Goal: Find specific page/section: Find specific page/section

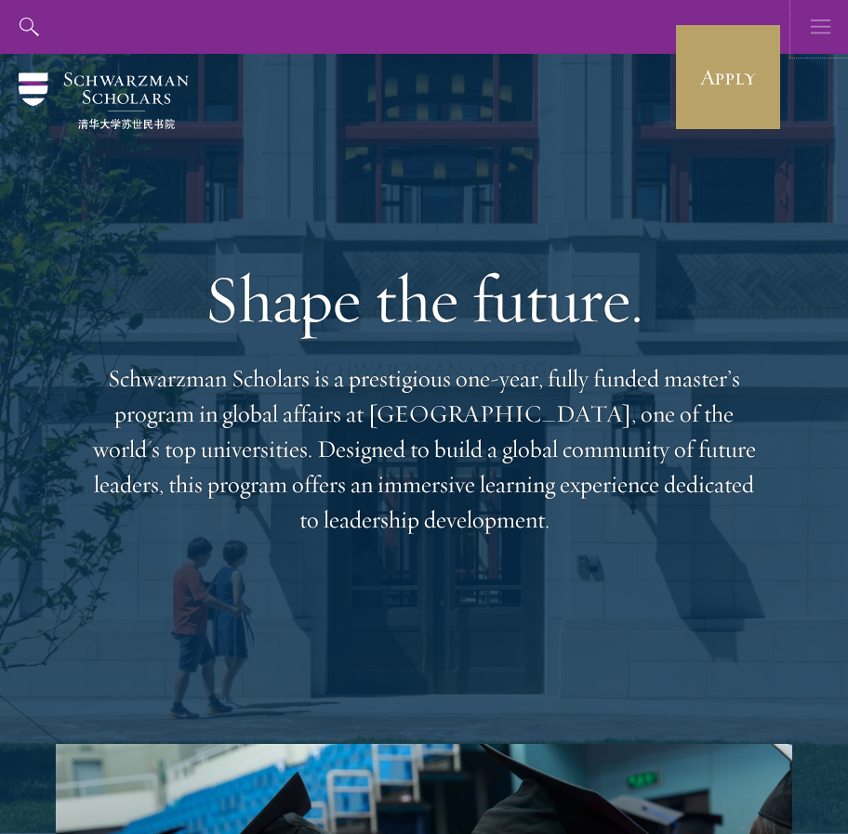
click at [809, 26] on button "button" at bounding box center [821, 27] width 54 height 54
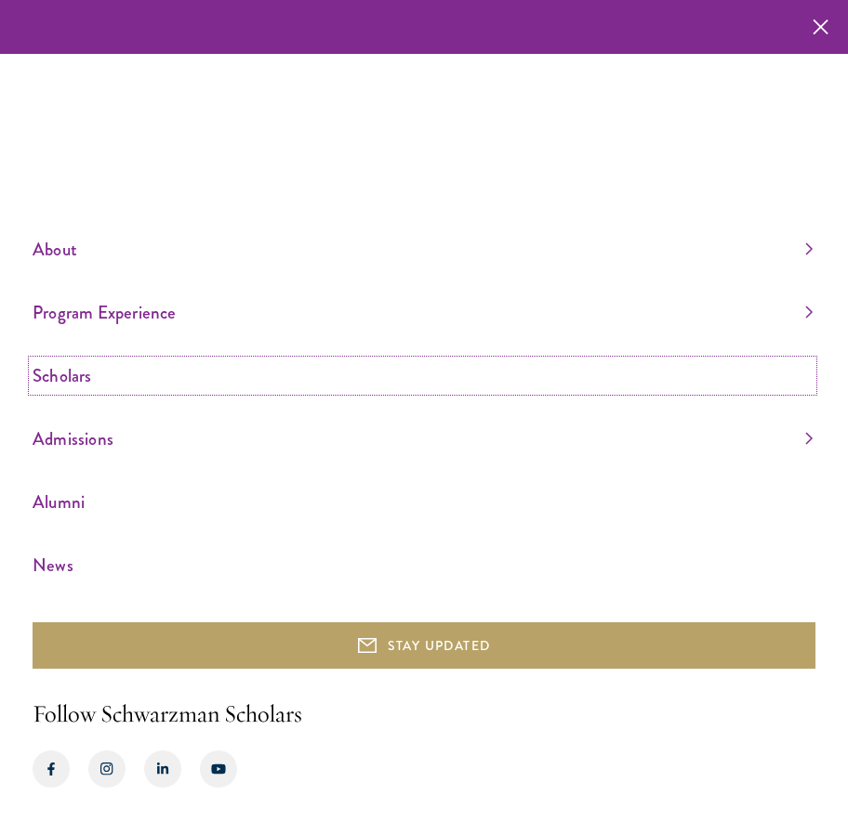
click at [62, 382] on link "Scholars" at bounding box center [423, 376] width 780 height 31
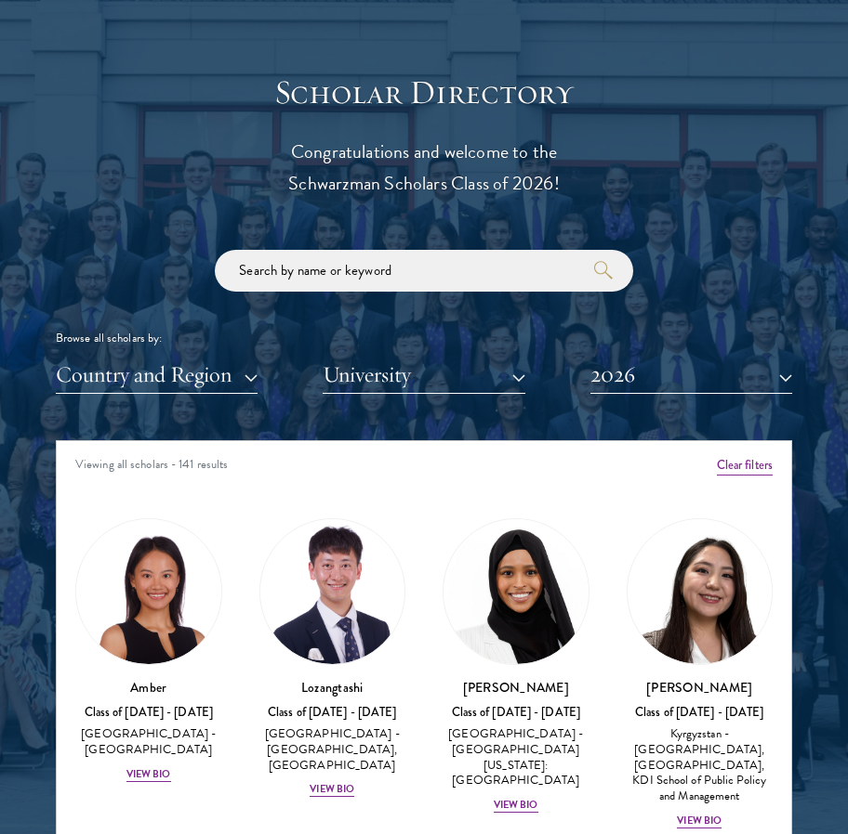
scroll to position [2062, 0]
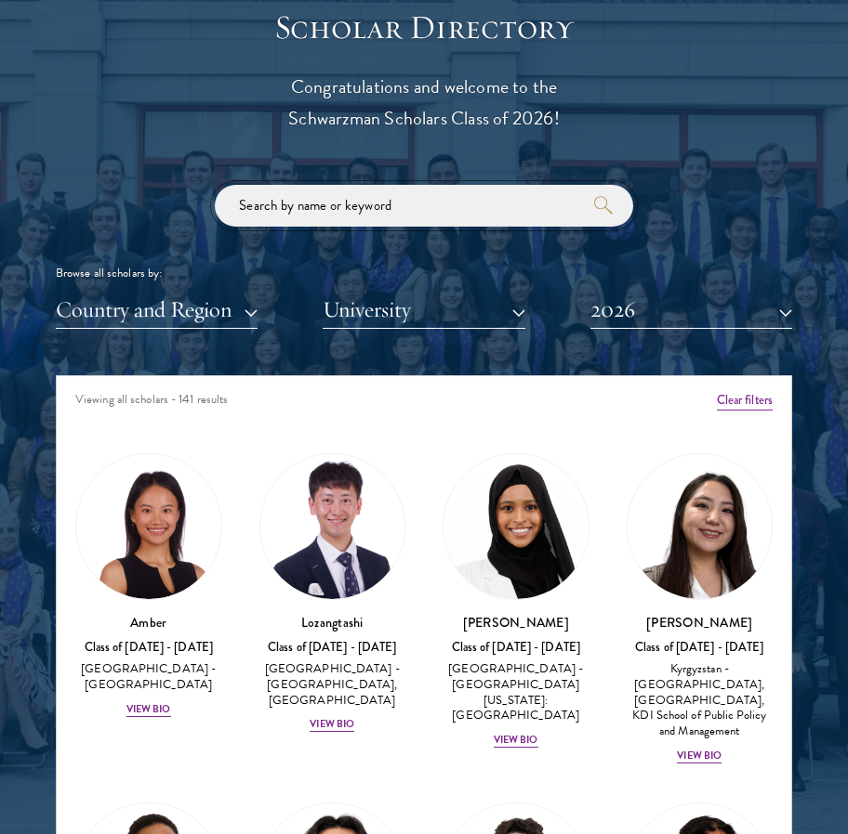
click at [319, 217] on input "search" at bounding box center [424, 206] width 418 height 42
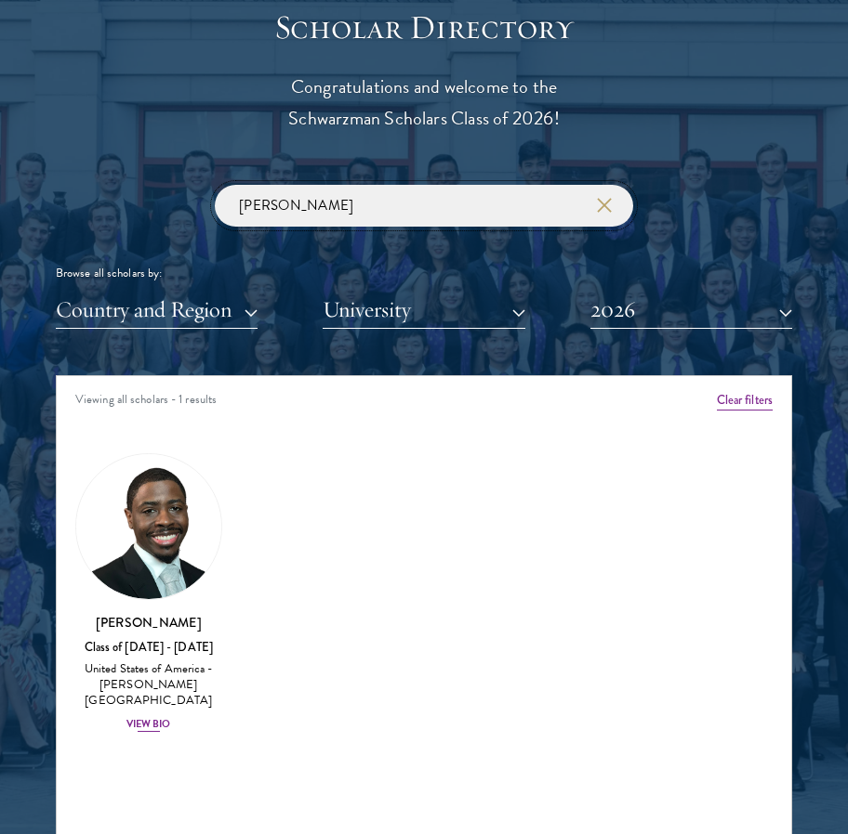
type input "[PERSON_NAME]"
click at [190, 560] on img at bounding box center [148, 526] width 145 height 145
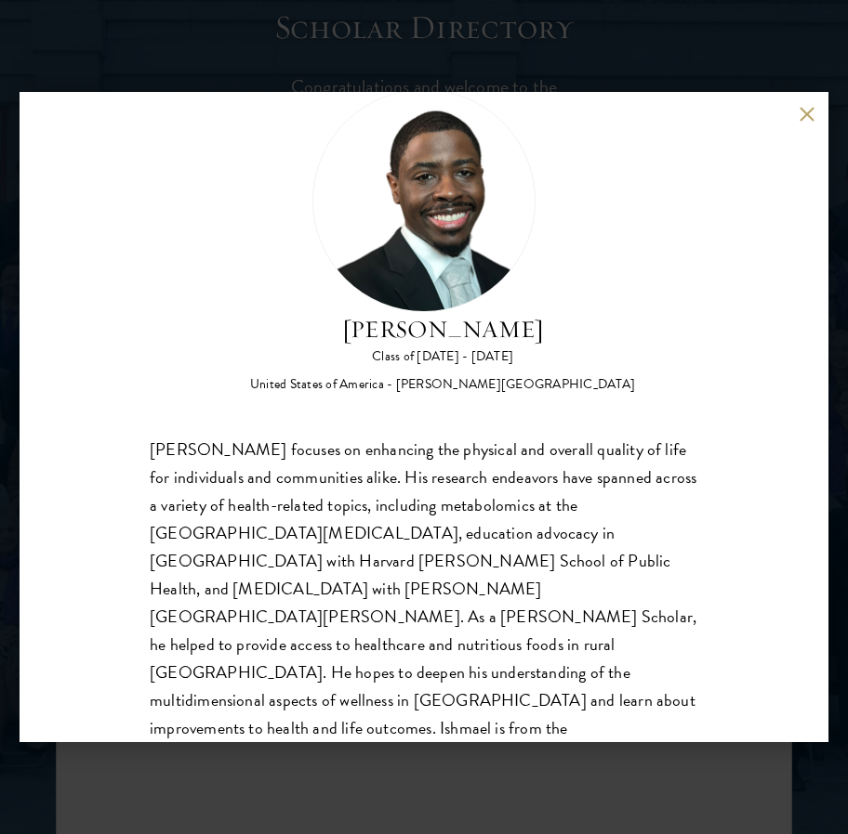
scroll to position [2083, 0]
